Goal: Task Accomplishment & Management: Use online tool/utility

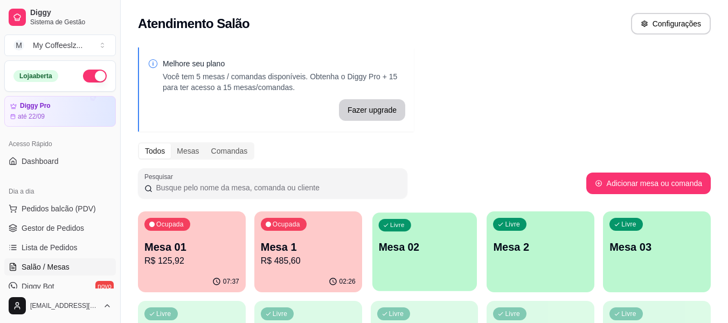
click at [430, 231] on div "Livre Mesa 02" at bounding box center [424, 245] width 104 height 66
click at [421, 235] on div "Livre Mesa 02" at bounding box center [424, 245] width 108 height 68
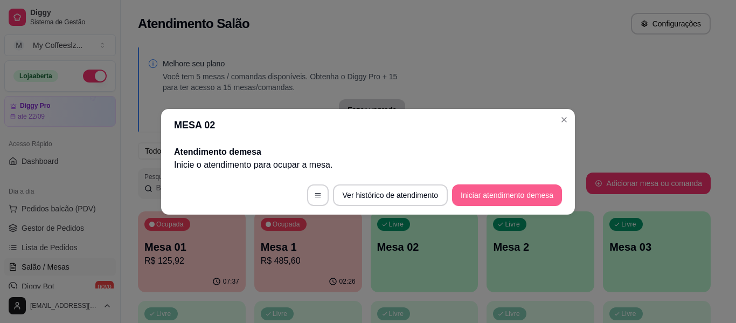
click at [467, 197] on button "Iniciar atendimento de mesa" at bounding box center [507, 195] width 110 height 22
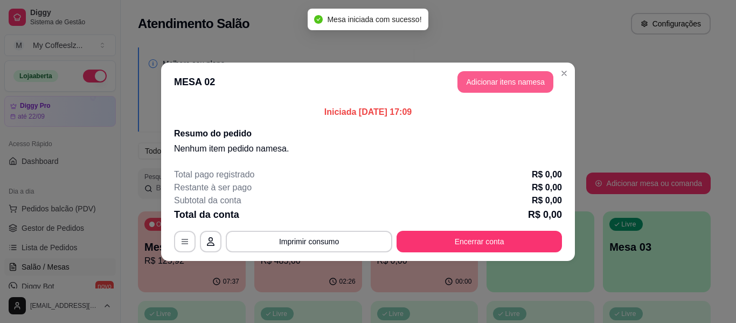
click at [505, 78] on button "Adicionar itens na mesa" at bounding box center [505, 82] width 96 height 22
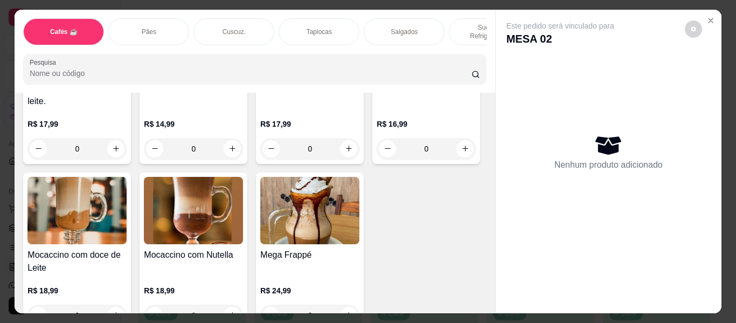
scroll to position [1346, 0]
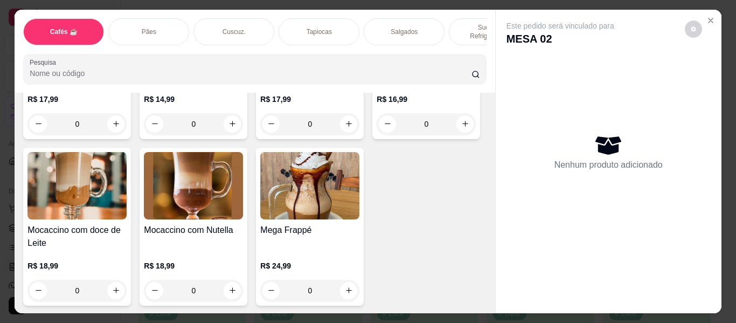
type input "1"
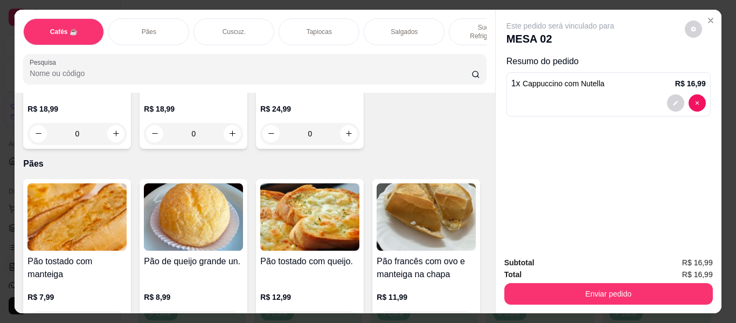
scroll to position [1562, 0]
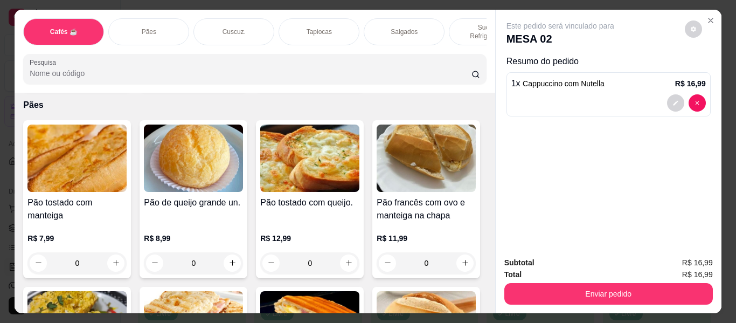
type input "3"
click at [394, 27] on p "Salgados" at bounding box center [403, 31] width 27 height 9
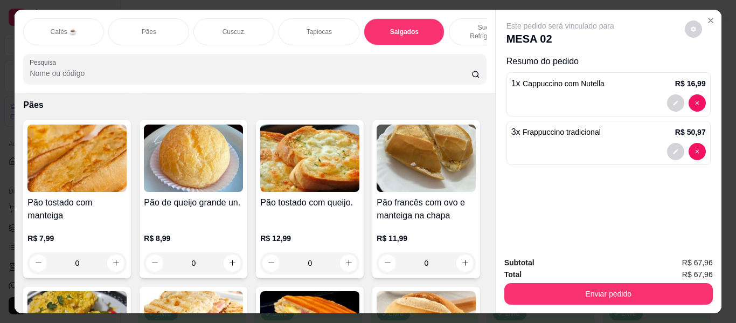
scroll to position [29, 0]
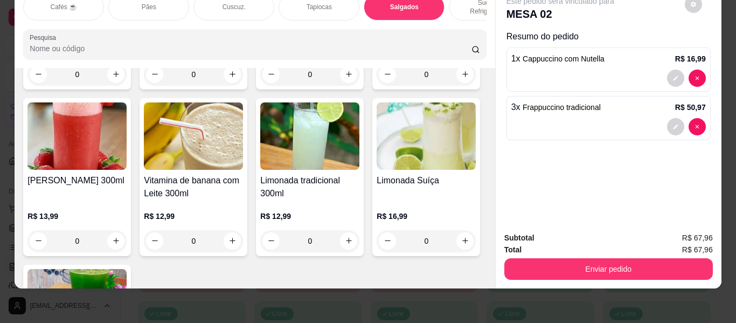
type input "1"
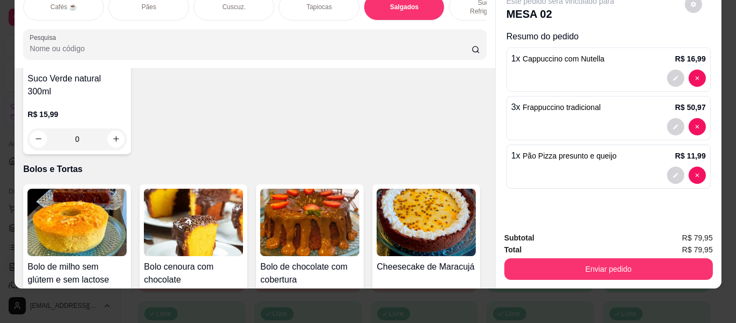
scroll to position [4771, 0]
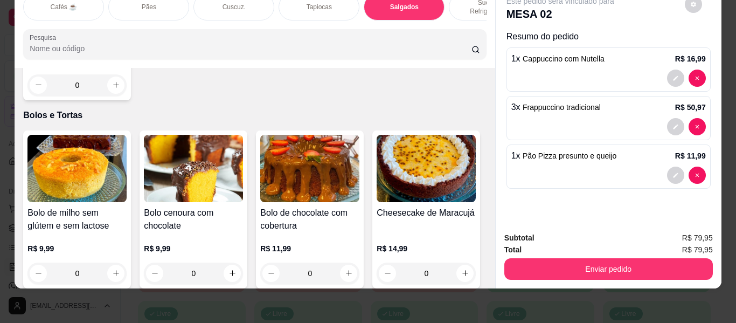
type input "1"
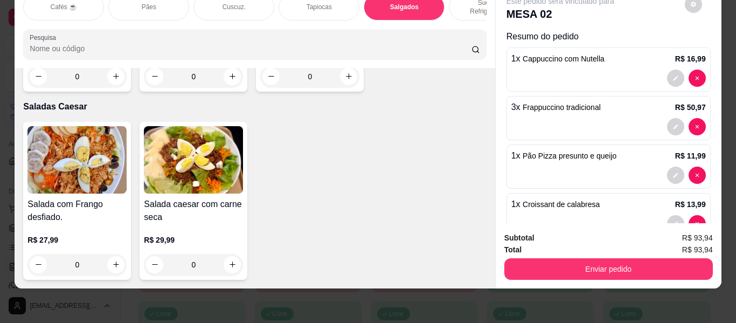
scroll to position [6225, 0]
type input "1"
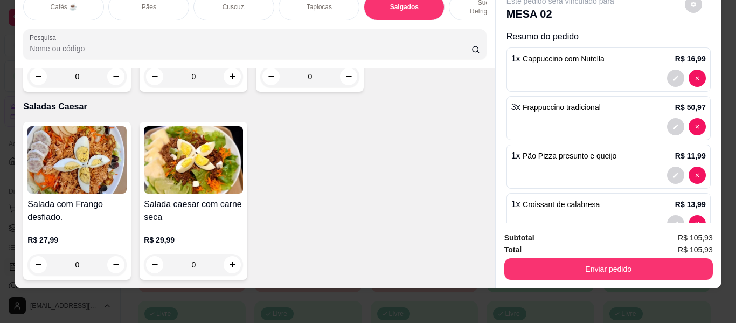
type input "1"
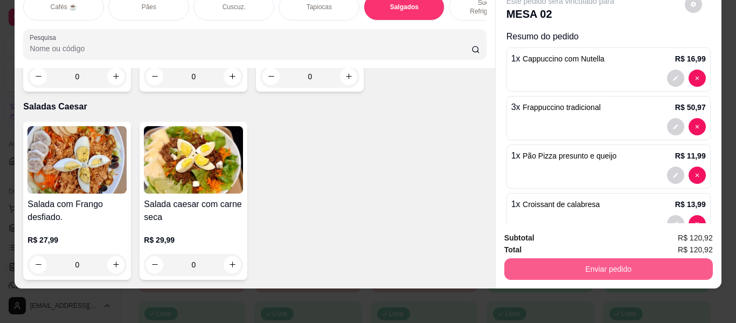
click at [567, 262] on button "Enviar pedido" at bounding box center [608, 269] width 208 height 22
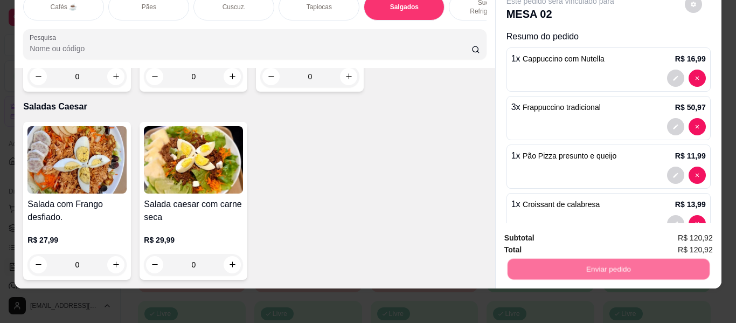
click at [558, 229] on button "Não registrar e enviar pedido" at bounding box center [572, 233] width 109 height 20
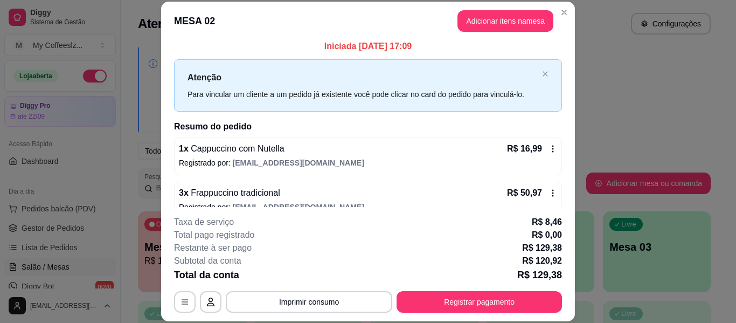
scroll to position [0, 0]
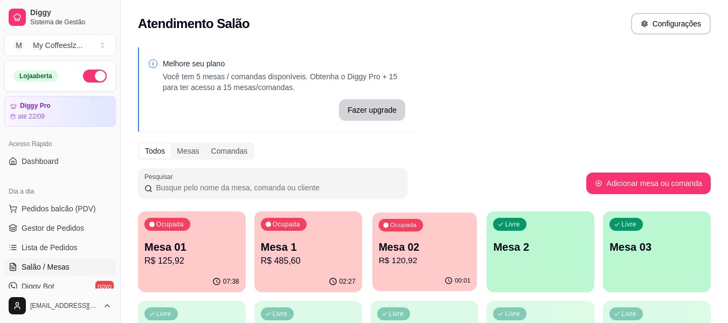
click at [445, 251] on p "Mesa 02" at bounding box center [424, 247] width 92 height 15
click at [545, 234] on div "Livre Mesa 2" at bounding box center [540, 245] width 108 height 68
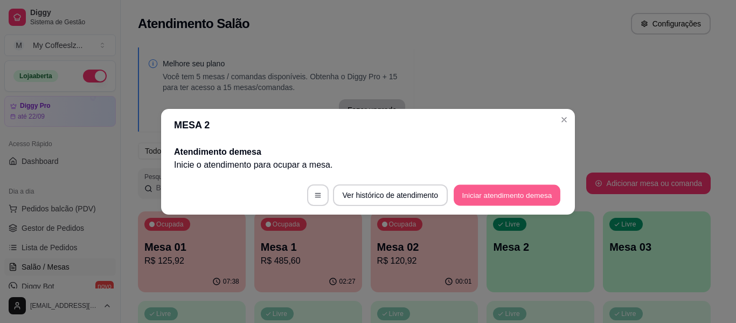
click at [493, 187] on button "Iniciar atendimento de mesa" at bounding box center [506, 194] width 107 height 21
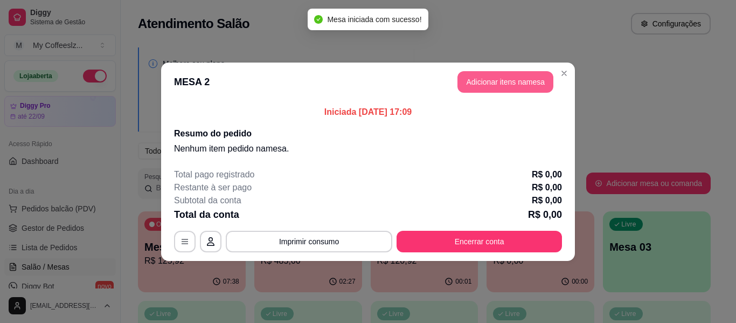
click at [492, 82] on button "Adicionar itens na mesa" at bounding box center [505, 82] width 96 height 22
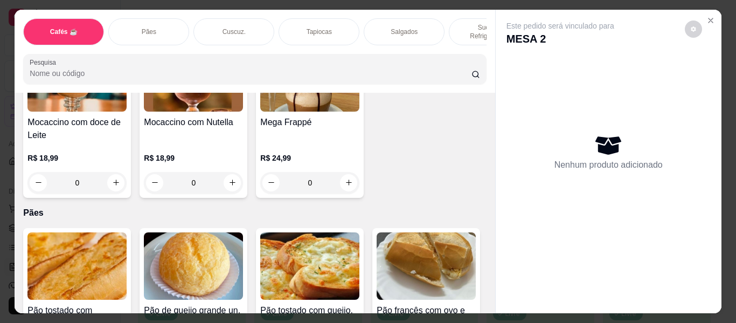
scroll to position [1508, 0]
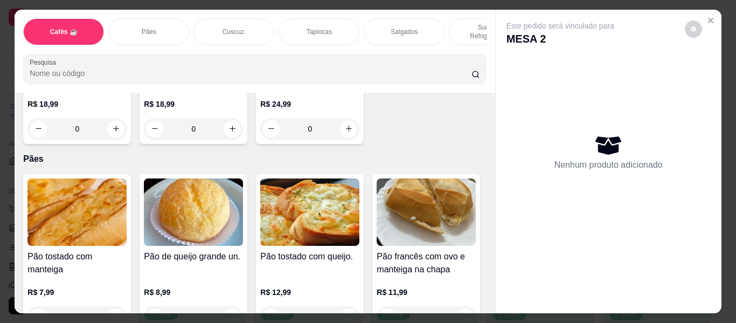
click at [427, 19] on div "Salgados" at bounding box center [403, 31] width 81 height 27
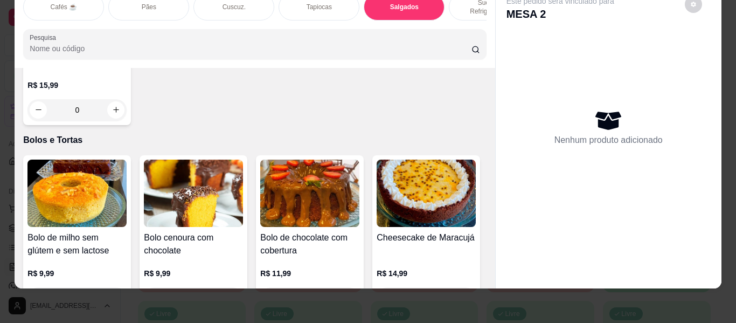
scroll to position [4771, 0]
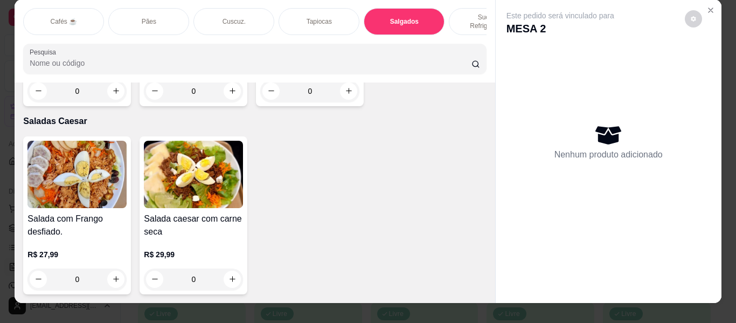
scroll to position [0, 0]
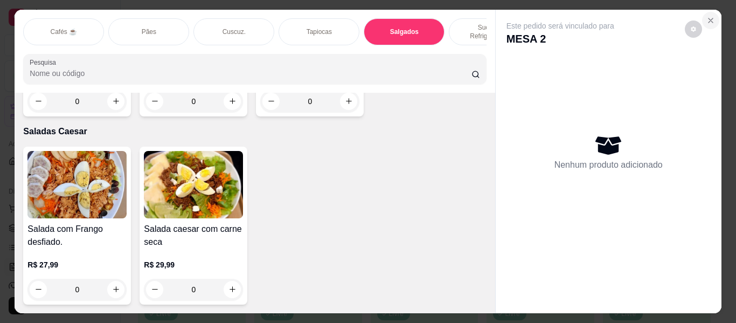
click at [707, 16] on icon "Close" at bounding box center [710, 20] width 9 height 9
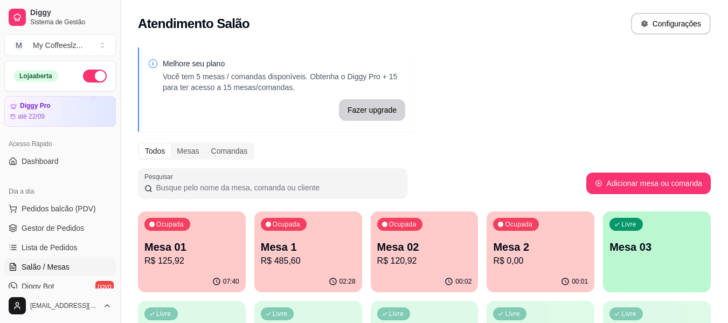
click at [409, 259] on p "R$ 120,92" at bounding box center [424, 260] width 95 height 13
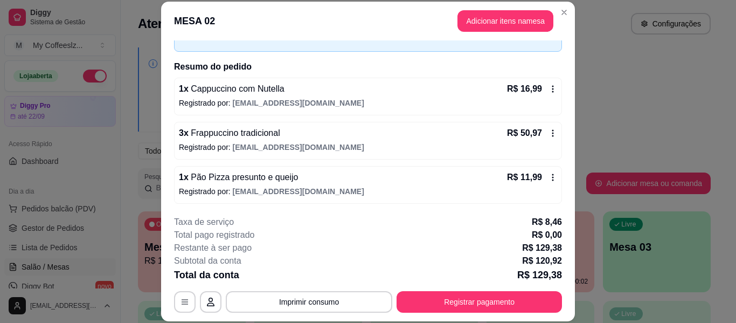
scroll to position [90, 0]
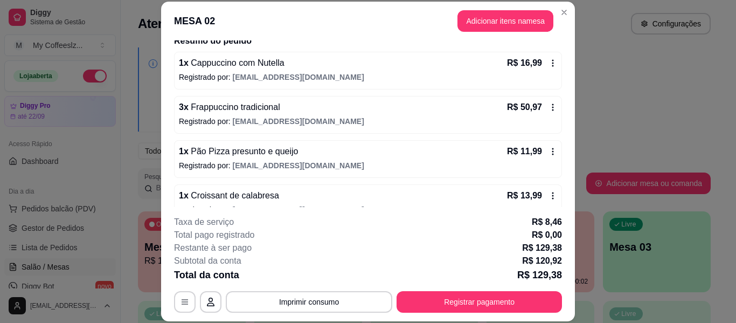
click at [528, 92] on div "1 x Cappuccino com Nutella R$ 16,99 Registrado por: [EMAIL_ADDRESS][DOMAIN_NAME…" at bounding box center [368, 181] width 388 height 258
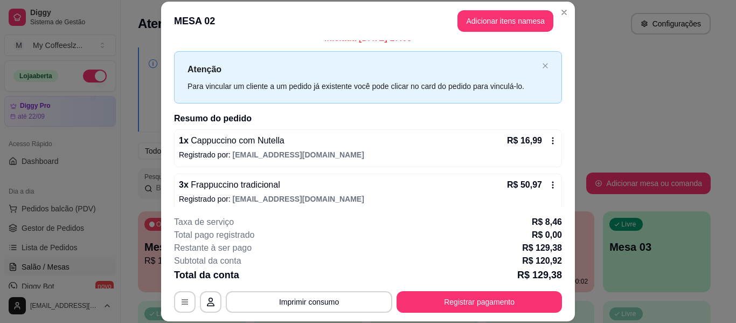
scroll to position [0, 0]
